Goal: Task Accomplishment & Management: Complete application form

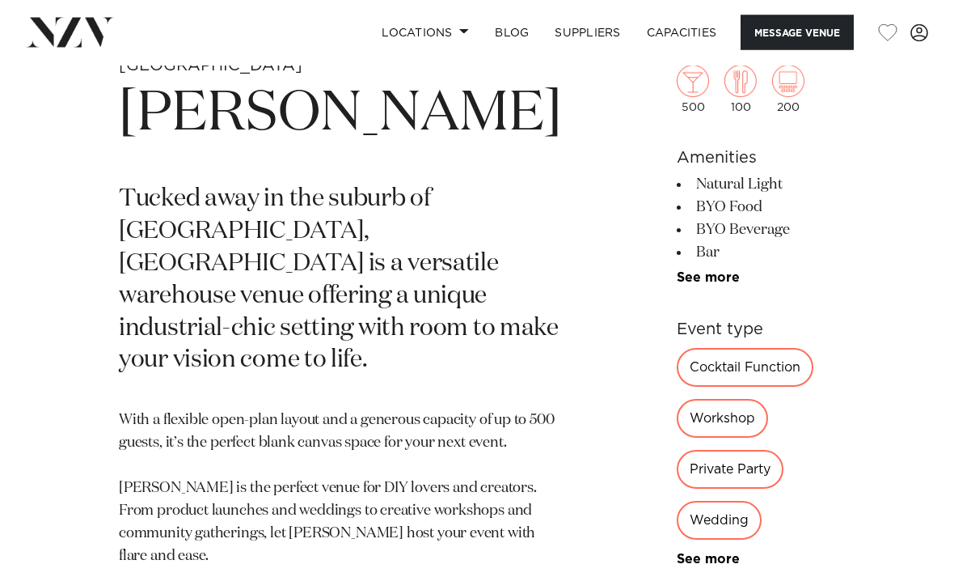
scroll to position [526, 0]
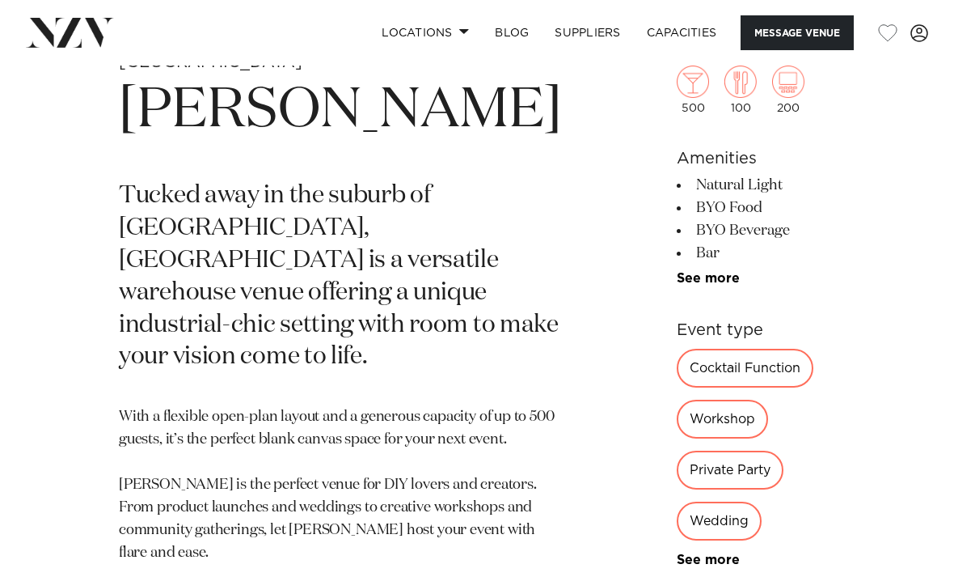
click at [677, 451] on div "Private Party" at bounding box center [730, 470] width 107 height 39
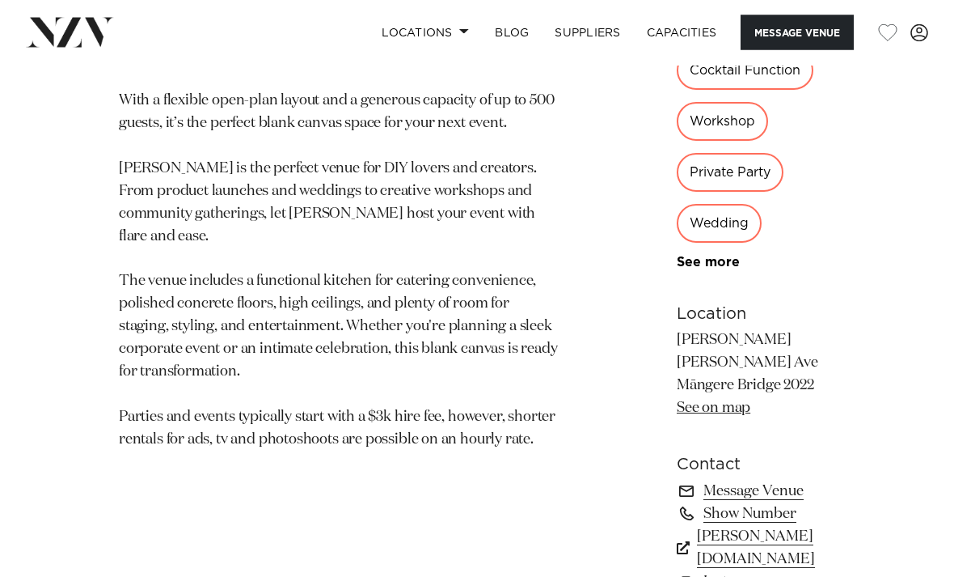
scroll to position [842, 0]
click at [677, 502] on link "Show Number" at bounding box center [756, 513] width 159 height 23
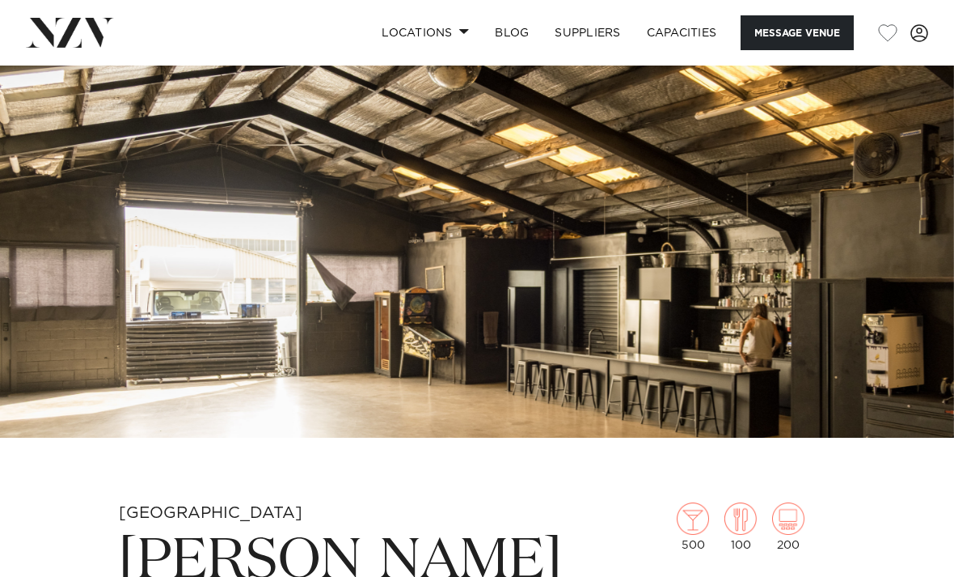
scroll to position [0, 0]
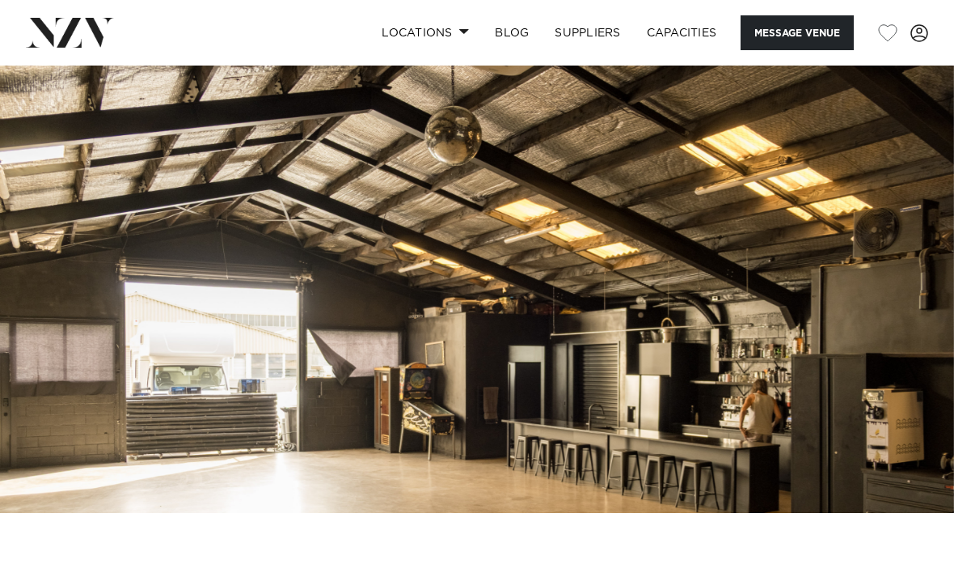
click at [464, 32] on span at bounding box center [464, 31] width 11 height 6
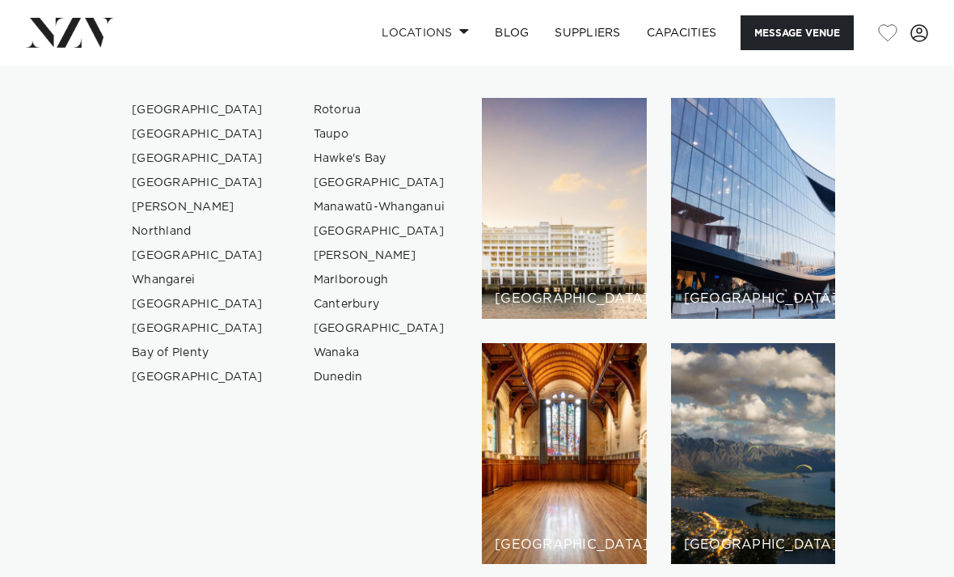
click at [417, 32] on link "Locations" at bounding box center [425, 32] width 113 height 35
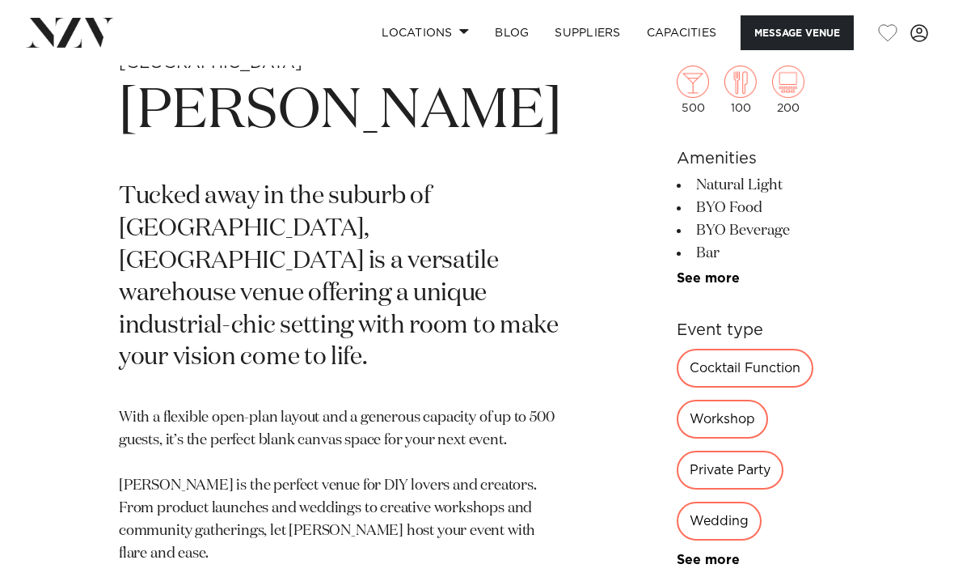
scroll to position [523, 0]
click at [677, 274] on link "See more" at bounding box center [740, 278] width 126 height 13
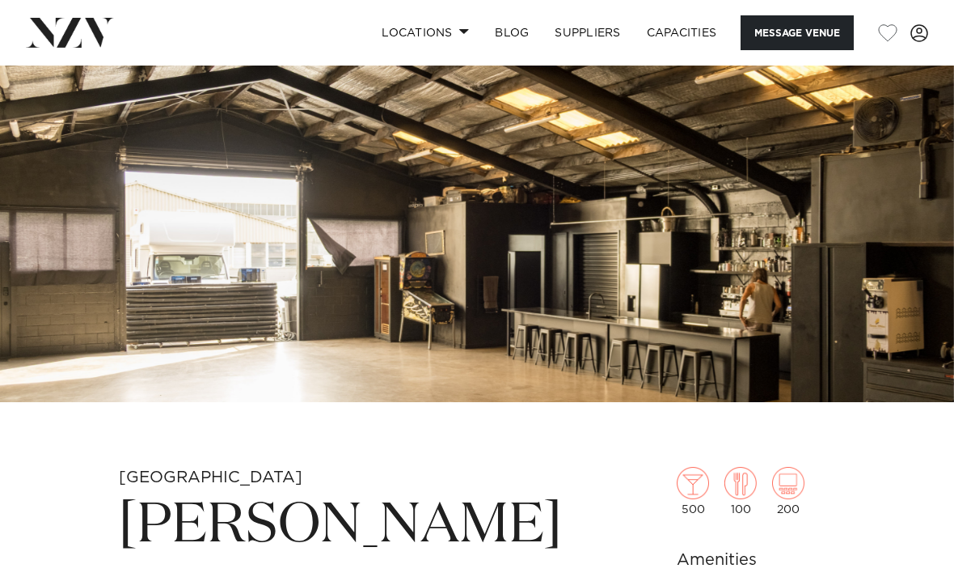
scroll to position [0, 0]
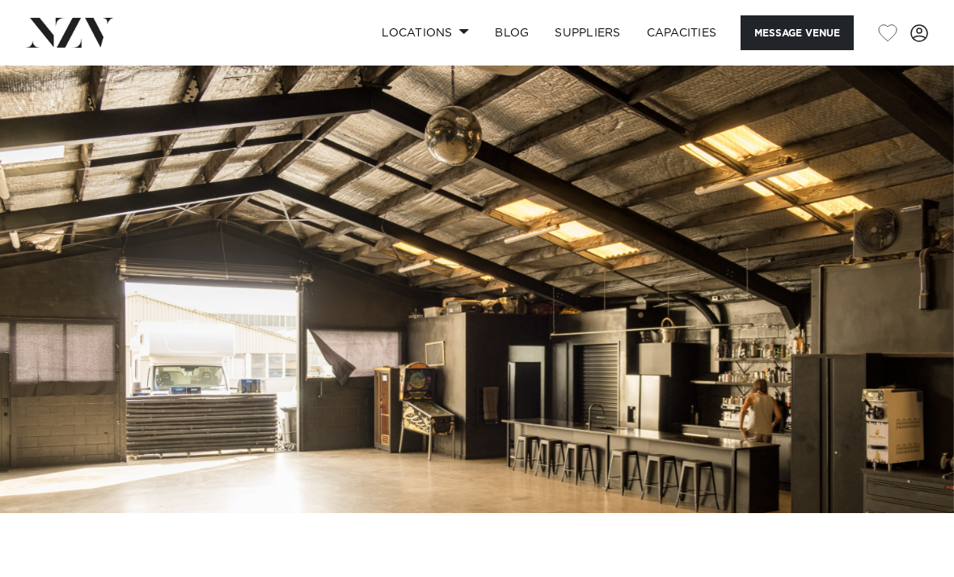
click at [587, 31] on link "SUPPLIERS" at bounding box center [587, 32] width 91 height 35
click at [685, 34] on link "Capacities" at bounding box center [682, 32] width 96 height 35
click at [808, 44] on button "Message Venue" at bounding box center [797, 32] width 113 height 35
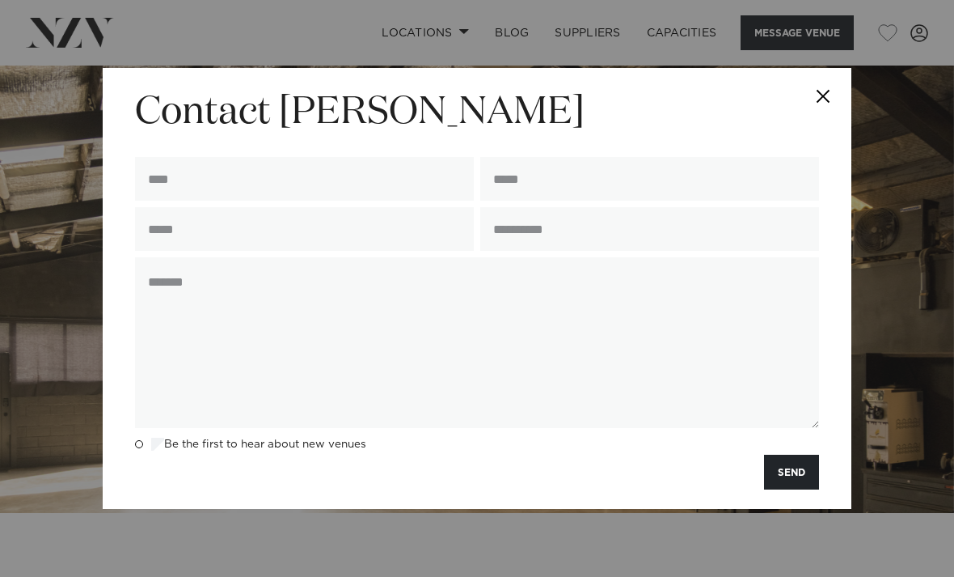
click at [311, 196] on input "text" at bounding box center [304, 179] width 339 height 44
type input "****"
click at [649, 181] on input "email" at bounding box center [649, 179] width 339 height 44
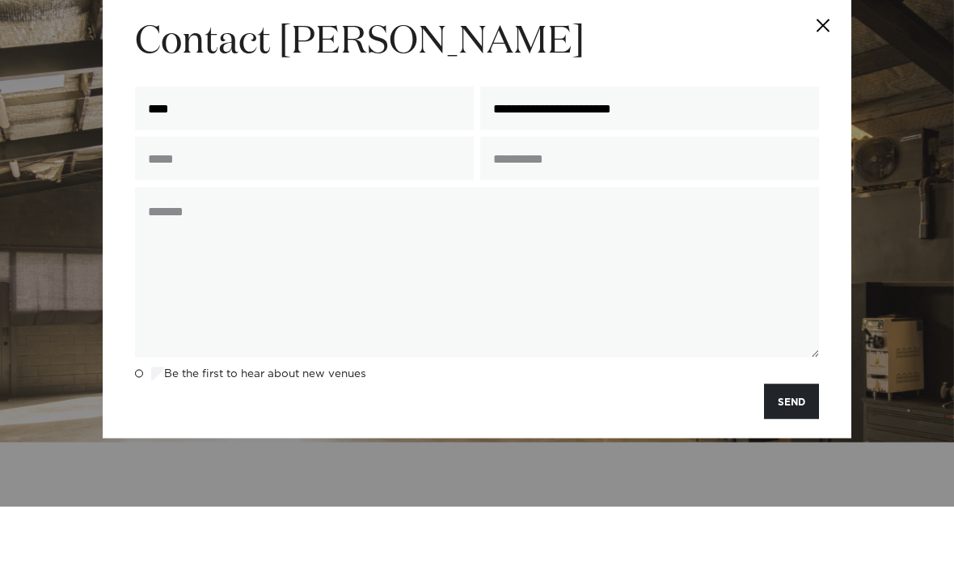
type input "**********"
click at [188, 207] on input "text" at bounding box center [304, 229] width 339 height 44
type input "**********"
click at [673, 207] on input "text" at bounding box center [649, 229] width 339 height 44
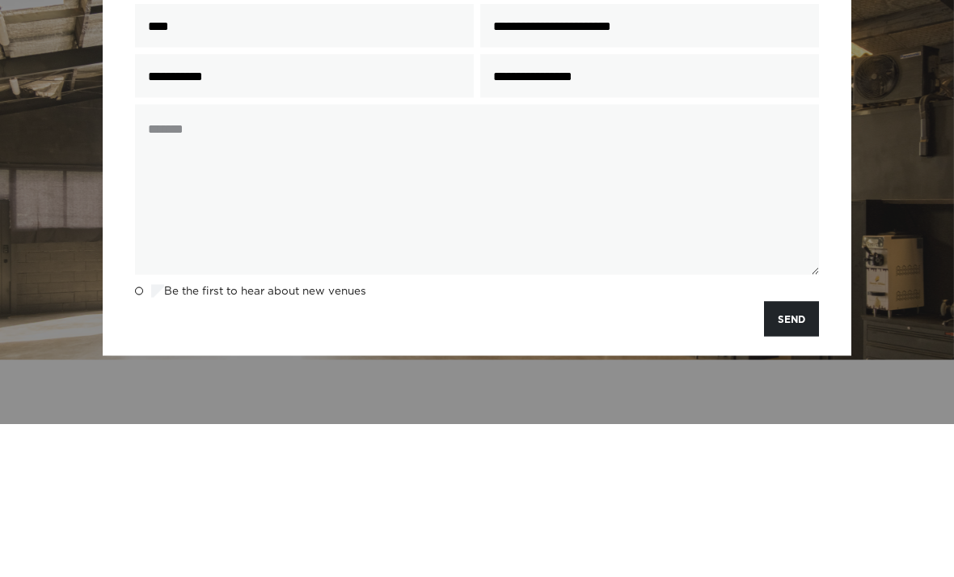
type input "**********"
click at [677, 257] on textarea at bounding box center [477, 342] width 684 height 171
type textarea "*"
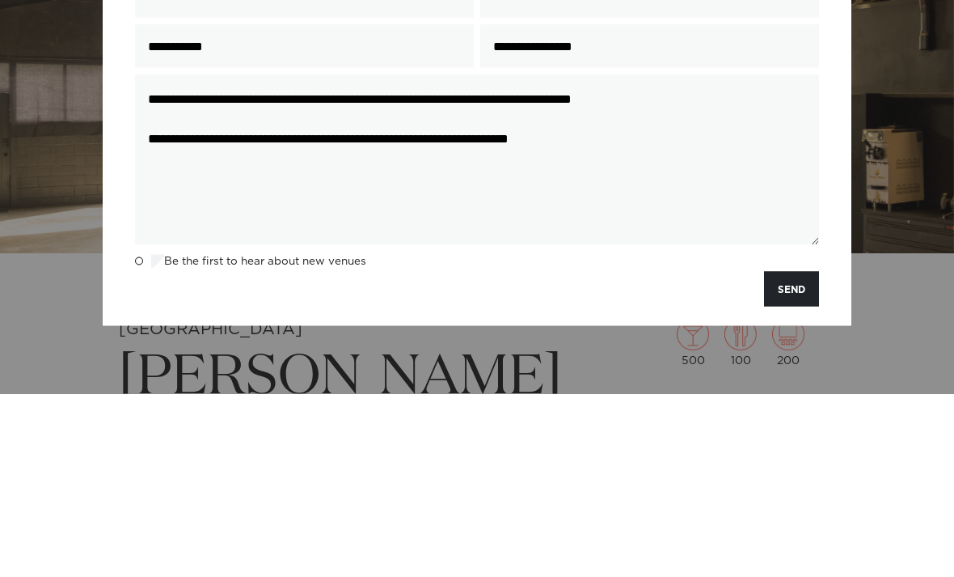
click at [681, 257] on textarea "**********" at bounding box center [477, 342] width 684 height 171
click at [314, 257] on textarea "**********" at bounding box center [477, 342] width 684 height 171
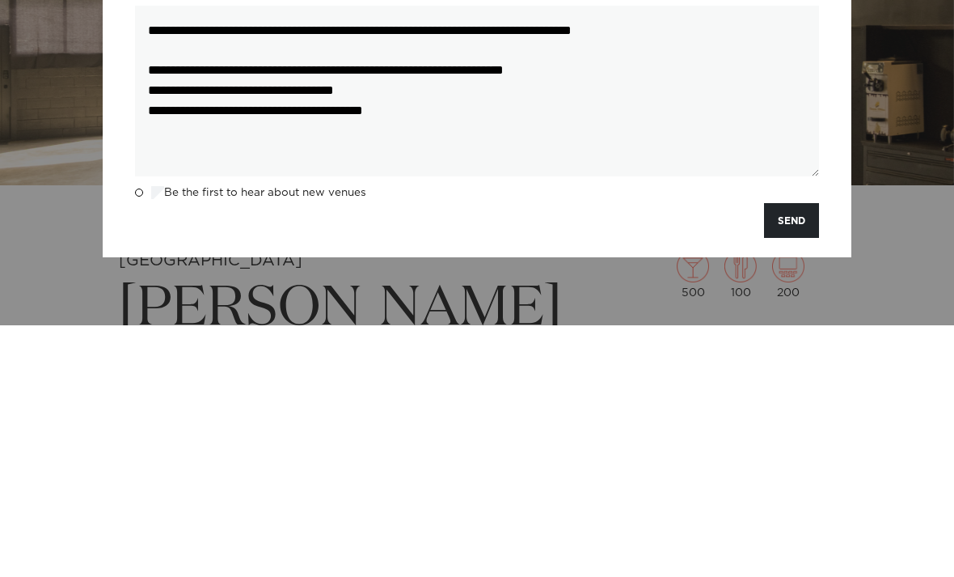
click at [532, 257] on textarea "**********" at bounding box center [477, 342] width 684 height 171
click at [659, 257] on textarea "**********" at bounding box center [477, 342] width 684 height 171
click at [500, 257] on textarea "**********" at bounding box center [477, 342] width 684 height 171
click at [453, 257] on textarea "**********" at bounding box center [477, 342] width 684 height 171
type textarea "**********"
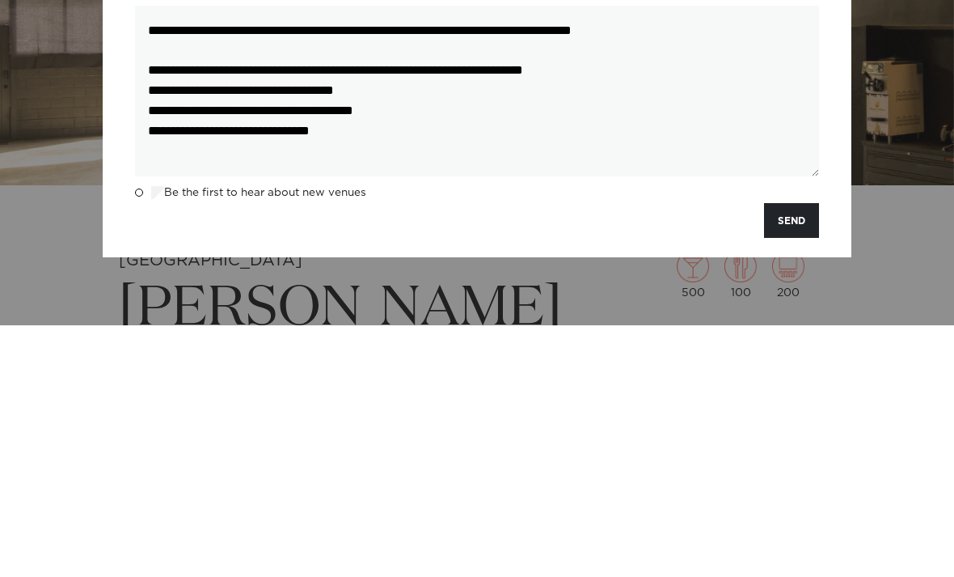
click at [787, 455] on button "SEND" at bounding box center [791, 472] width 55 height 35
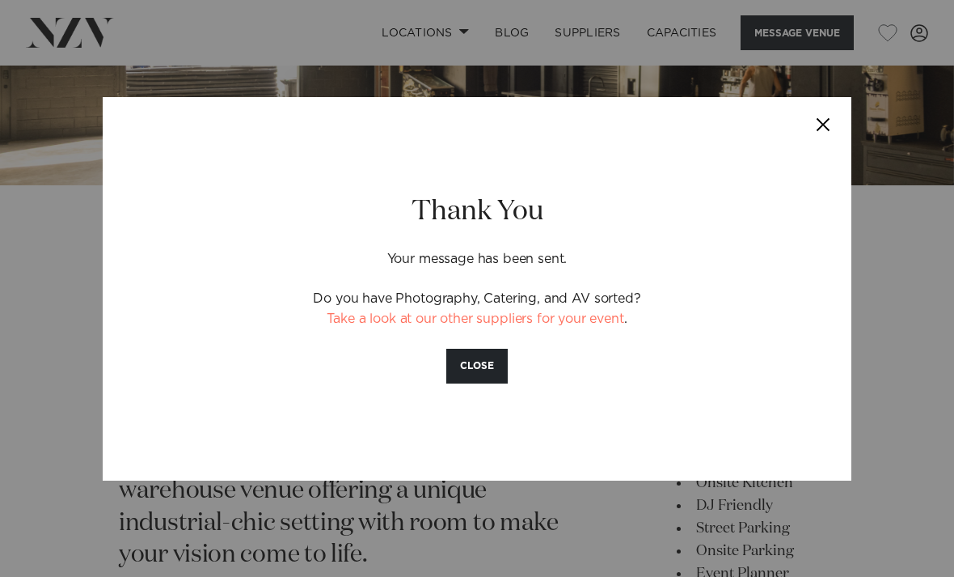
click at [518, 316] on link "Take a look at our other suppliers for your event" at bounding box center [475, 318] width 297 height 13
click at [477, 366] on button "CLOSE" at bounding box center [476, 366] width 61 height 35
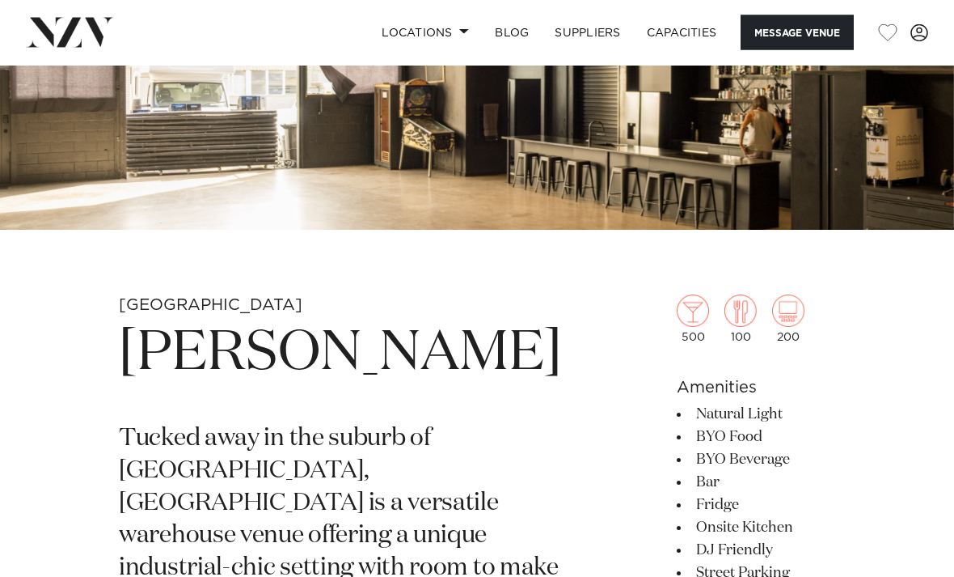
scroll to position [0, 0]
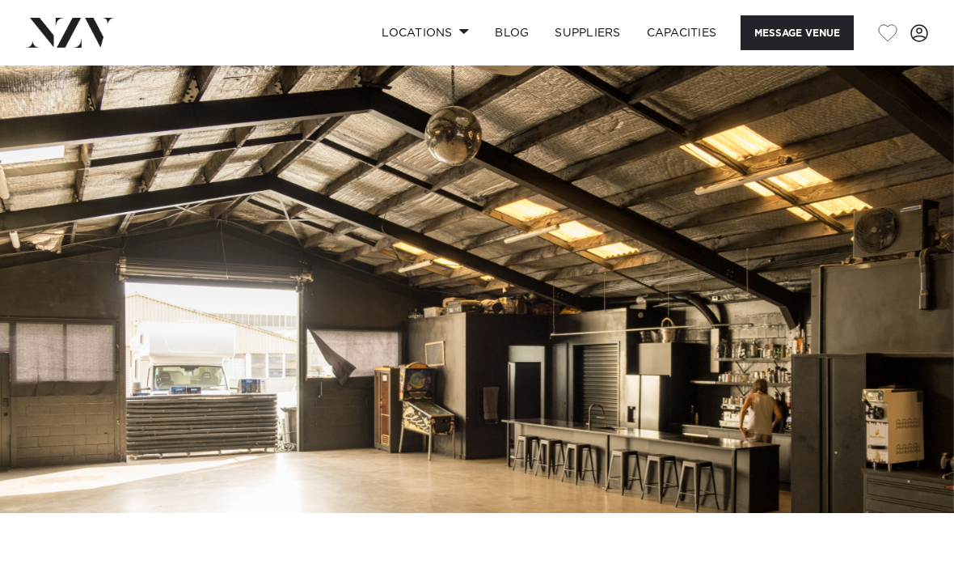
click at [516, 39] on link "BLOG" at bounding box center [512, 32] width 60 height 35
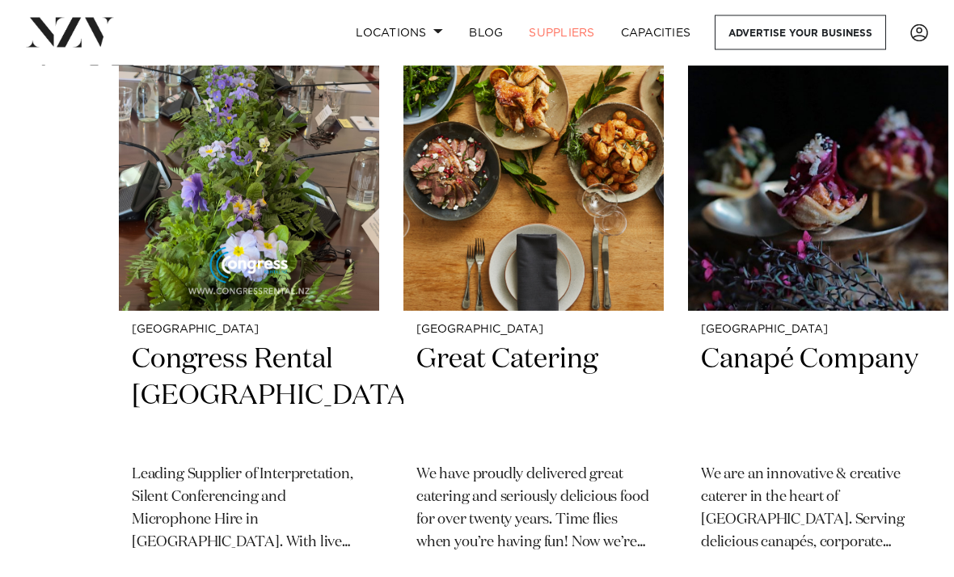
scroll to position [641, 0]
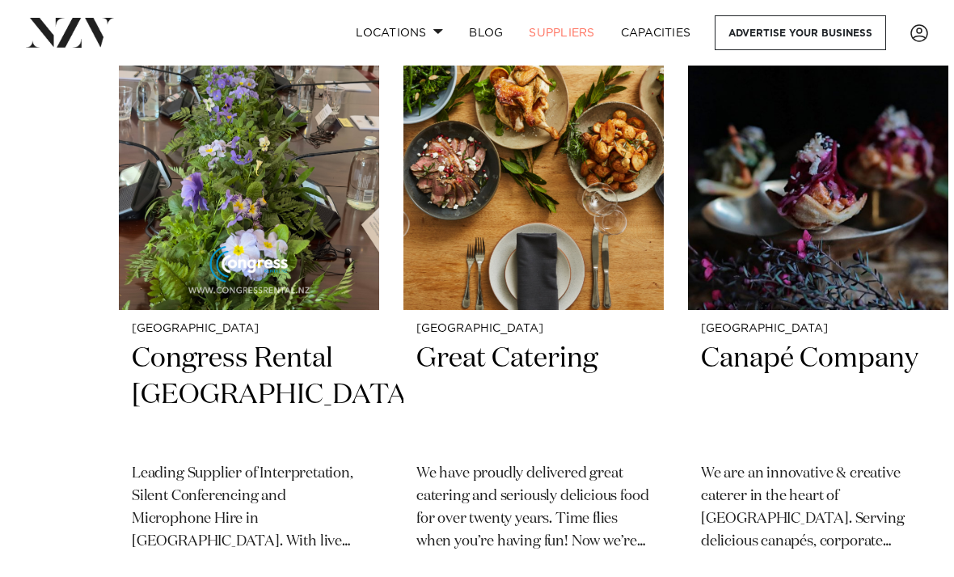
click at [521, 375] on h2 "Great Catering" at bounding box center [534, 395] width 235 height 108
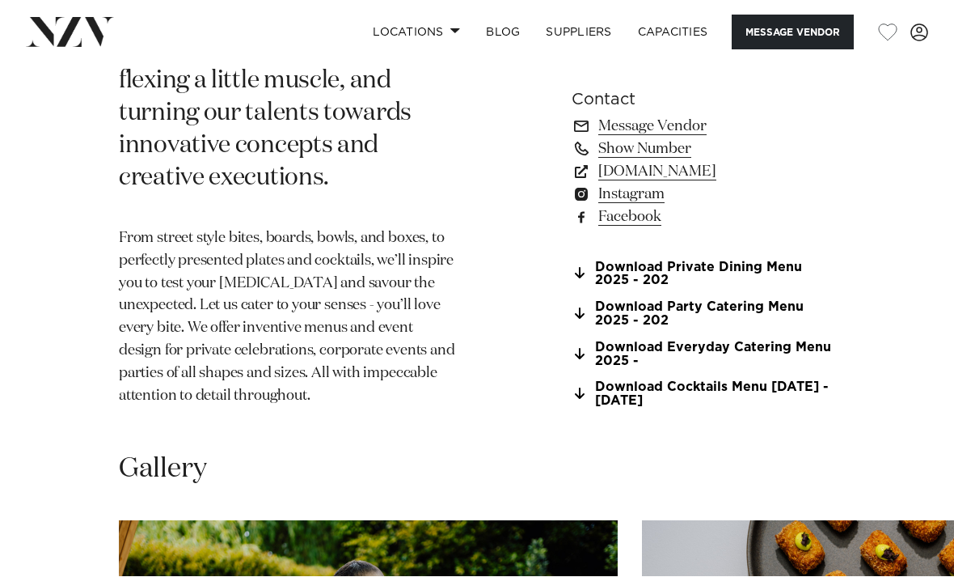
scroll to position [908, 0]
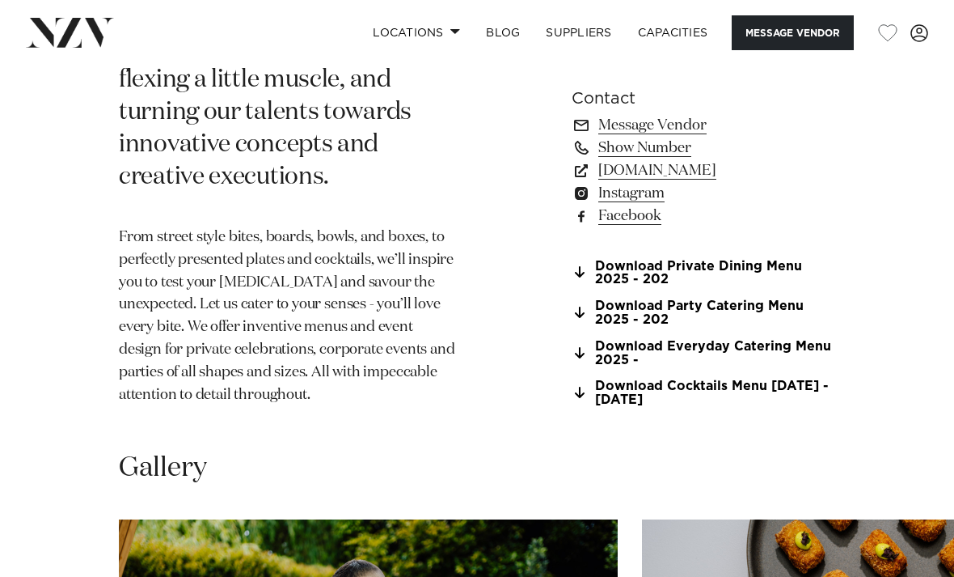
click at [751, 299] on link "Download Party Catering Menu 2025 - 202" at bounding box center [704, 313] width 264 height 28
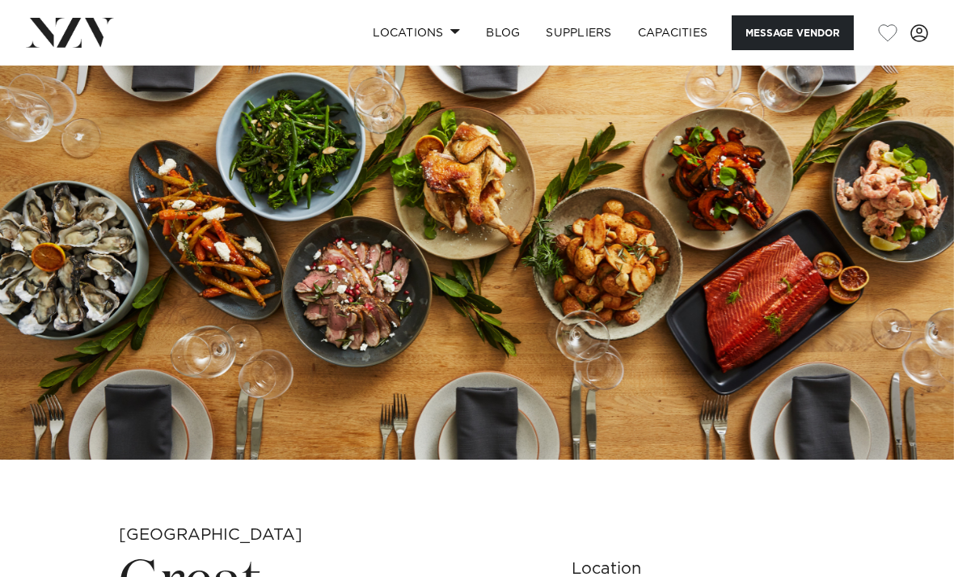
scroll to position [0, 0]
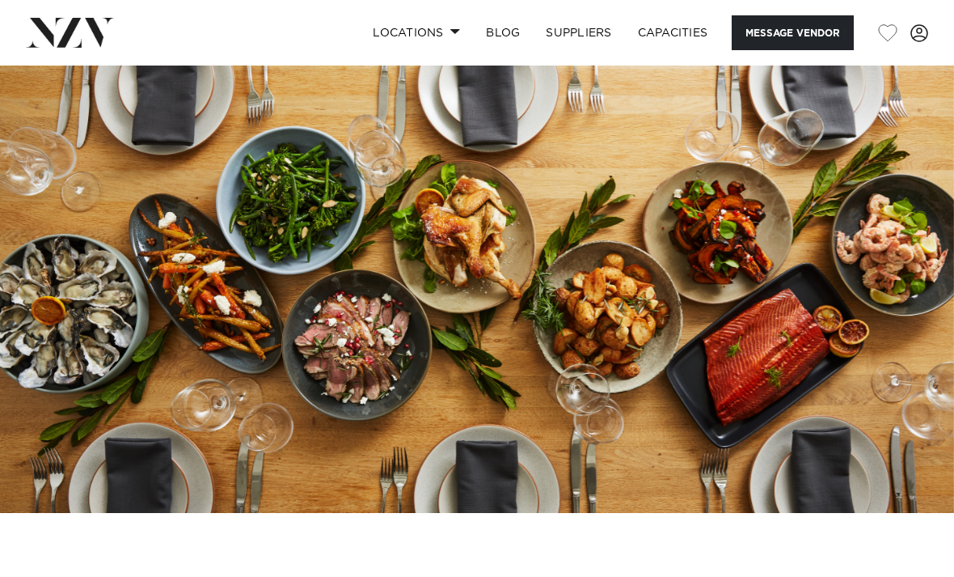
click at [830, 284] on img at bounding box center [477, 289] width 954 height 447
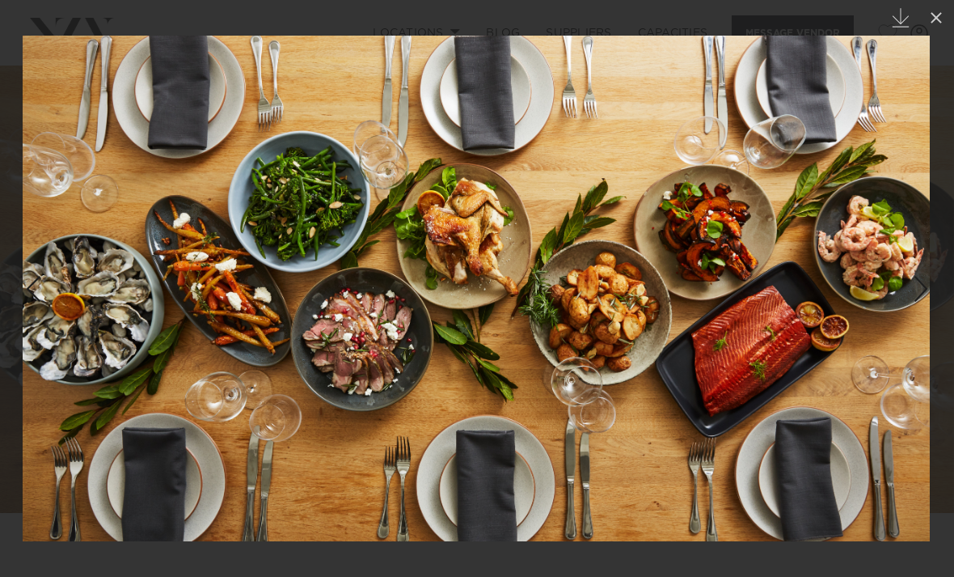
click at [935, 28] on button at bounding box center [937, 18] width 36 height 36
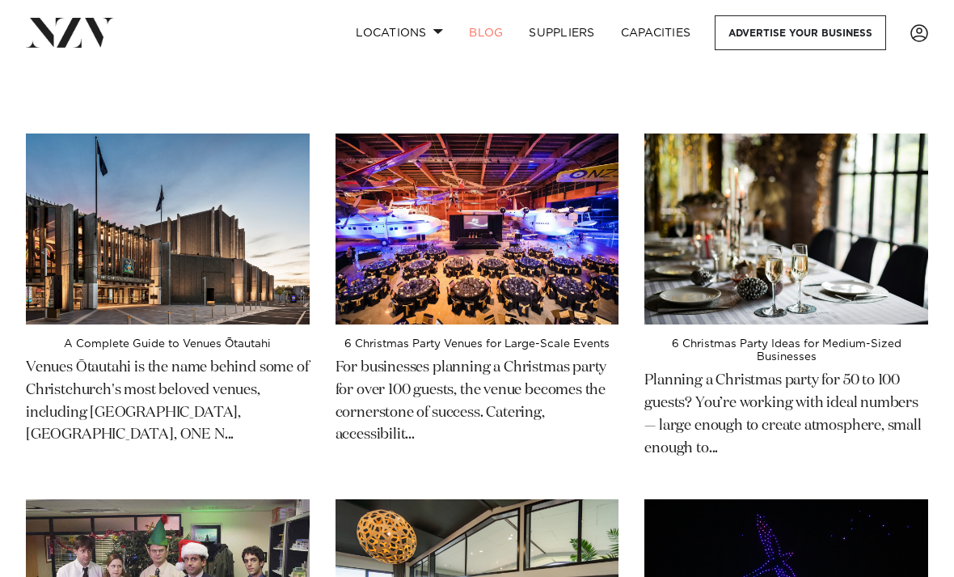
click at [566, 44] on link "SUPPLIERS" at bounding box center [561, 32] width 91 height 35
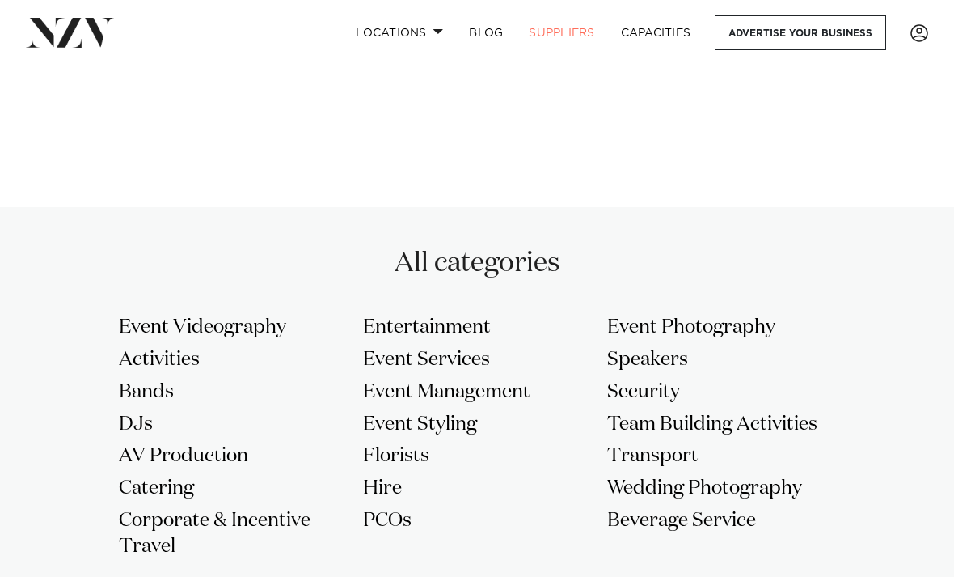
scroll to position [1233, 0]
click at [658, 40] on link "Capacities" at bounding box center [656, 32] width 96 height 35
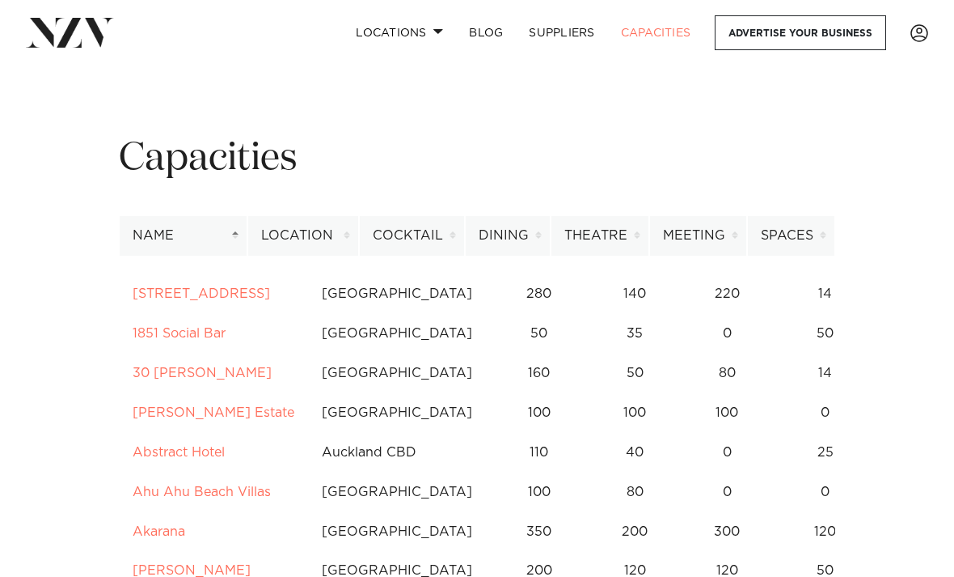
click at [855, 2] on nav "Locations Auckland Wellington Christchurch Queenstown Hamilton Northland Bay of…" at bounding box center [477, 33] width 954 height 66
click at [425, 29] on link "Locations" at bounding box center [399, 32] width 113 height 35
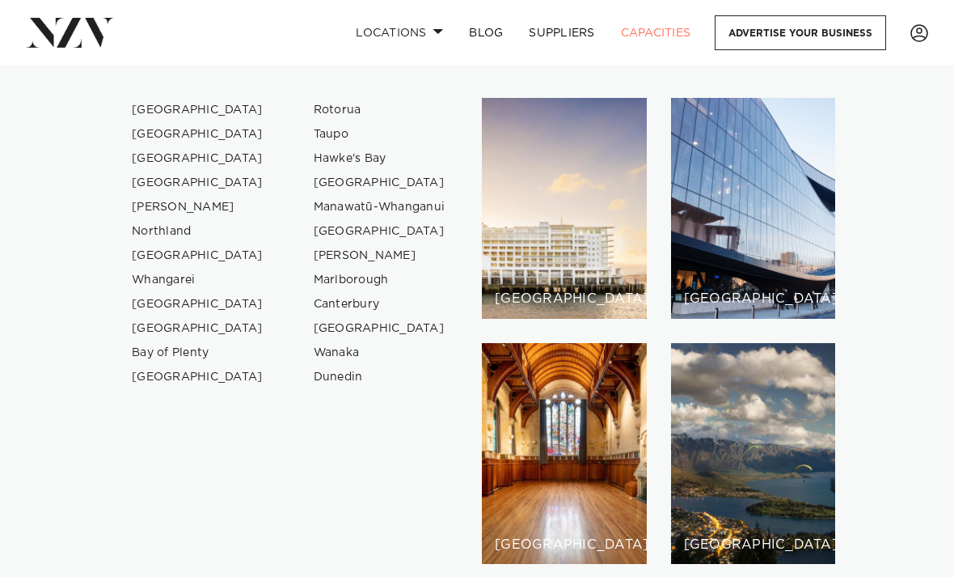
click at [150, 112] on link "[GEOGRAPHIC_DATA]" at bounding box center [198, 110] width 158 height 24
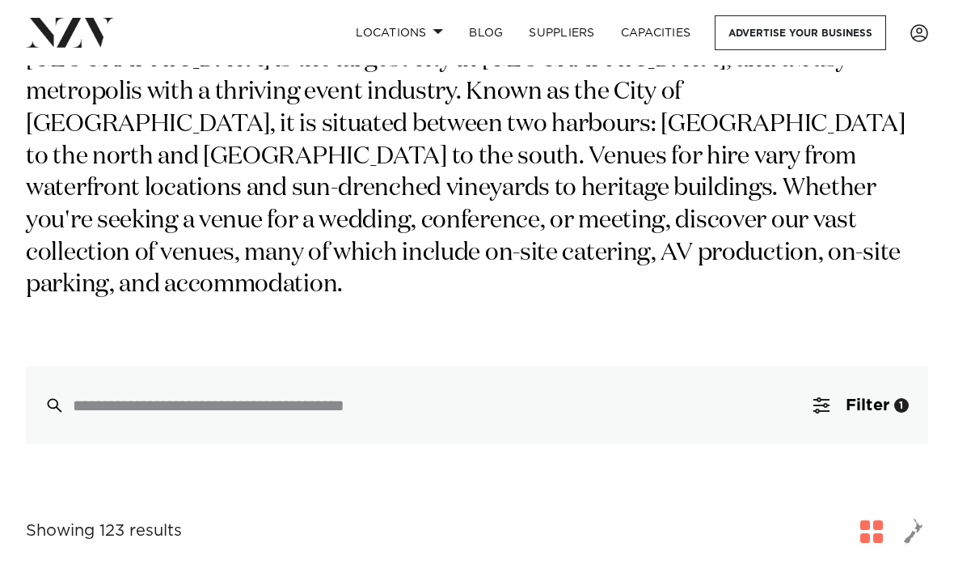
scroll to position [166, 0]
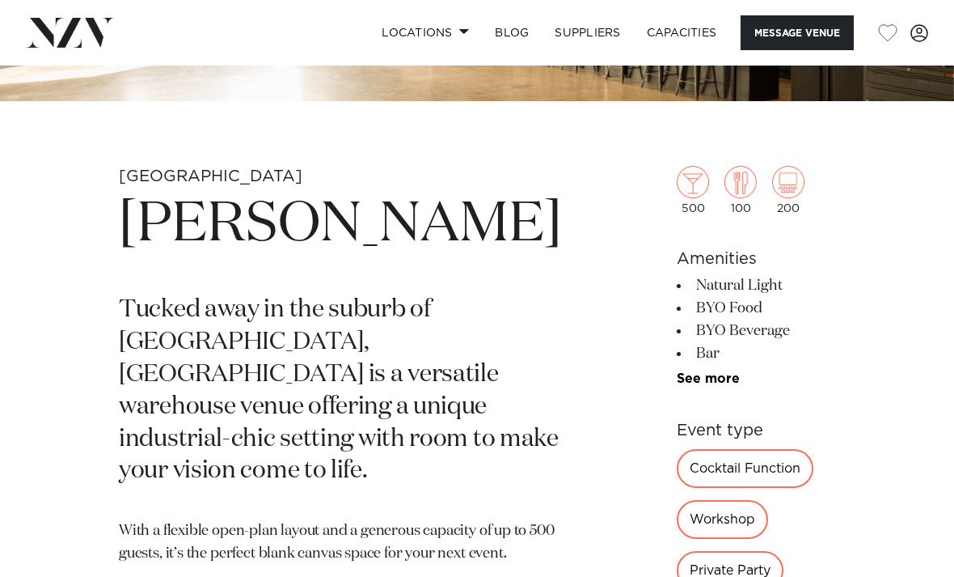
scroll to position [411, 0]
click at [677, 385] on link "See more" at bounding box center [740, 379] width 126 height 13
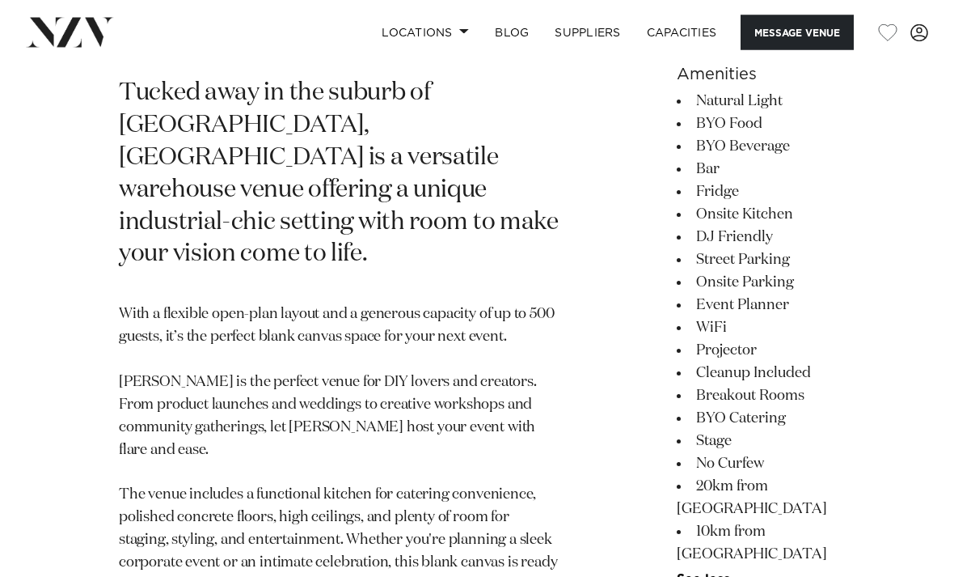
scroll to position [628, 0]
click at [459, 502] on div "Auckland [PERSON_NAME] Tucked away in the suburb of [GEOGRAPHIC_DATA], [GEOGRAP…" at bounding box center [477, 580] width 929 height 1262
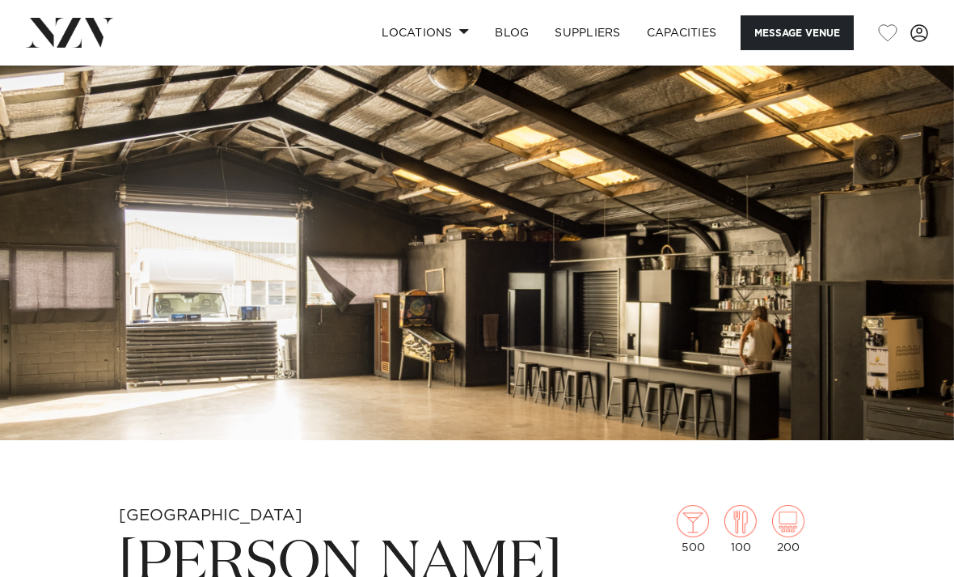
scroll to position [75, 0]
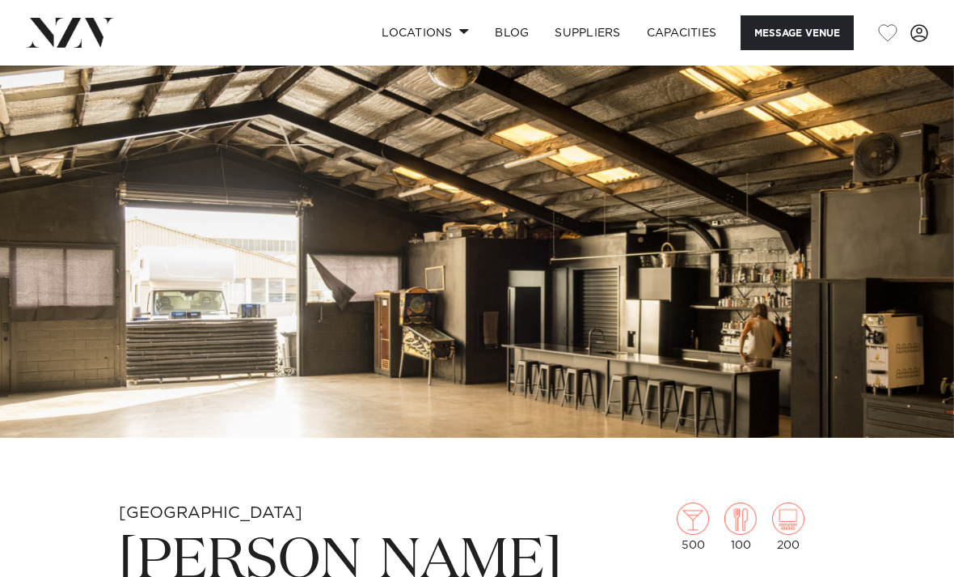
click at [413, 437] on img at bounding box center [477, 213] width 954 height 447
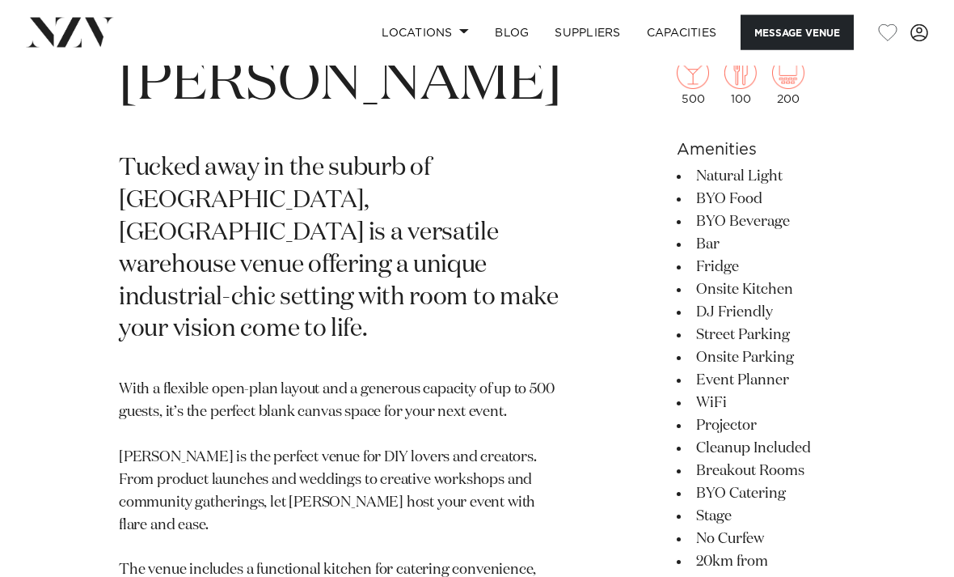
scroll to position [555, 0]
